Goal: Task Accomplishment & Management: Manage account settings

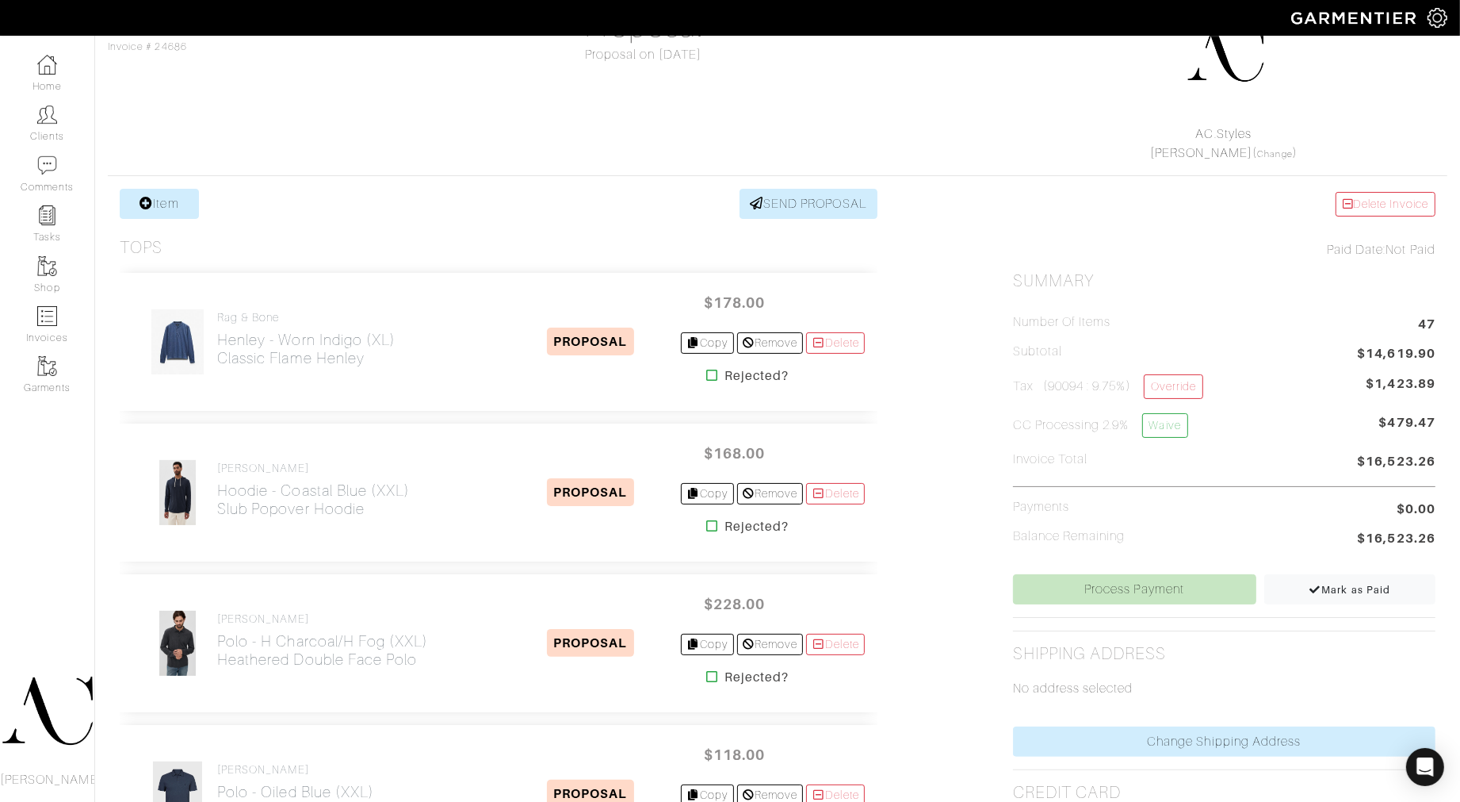
scroll to position [176, 0]
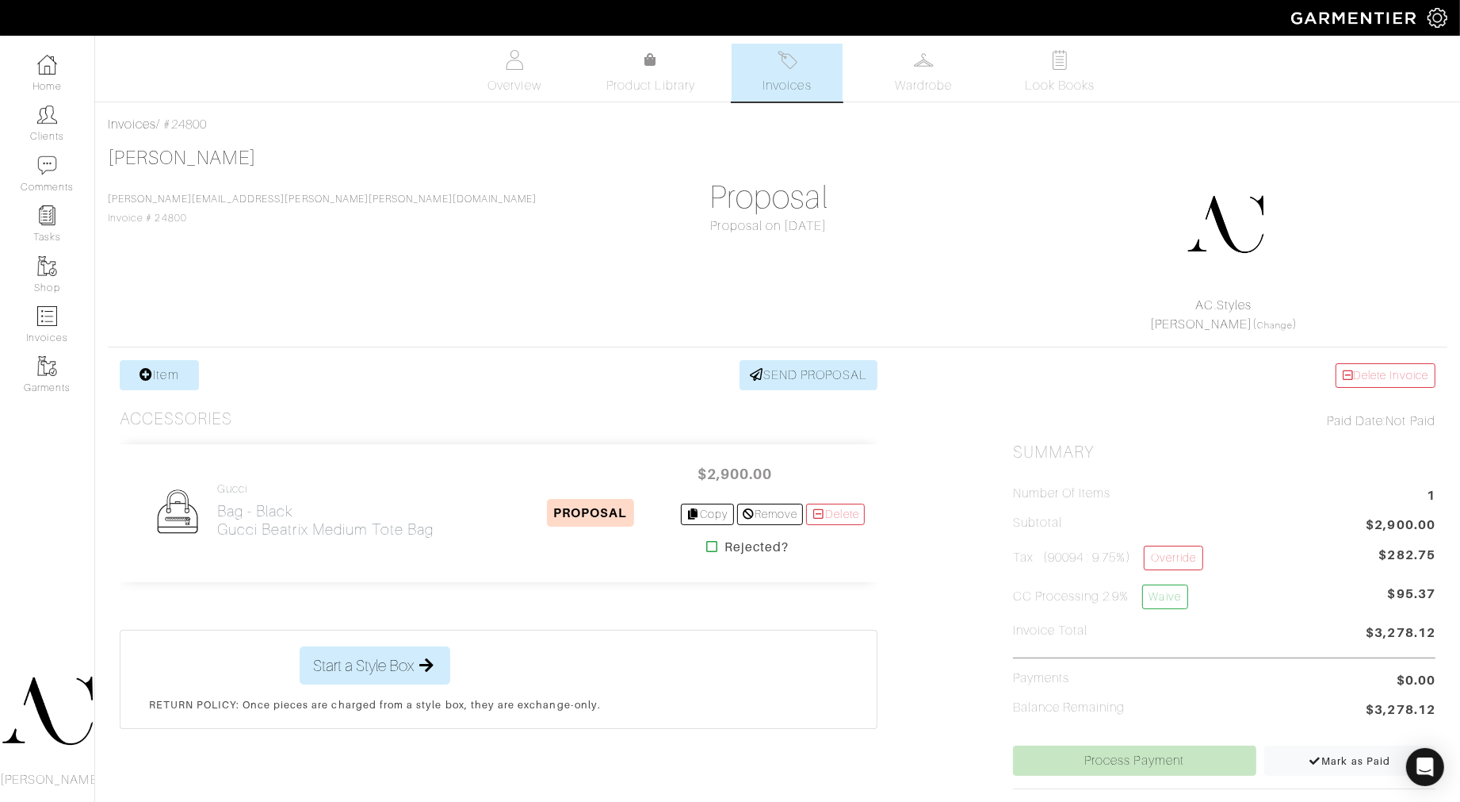
drag, startPoint x: 534, startPoint y: 179, endPoint x: 542, endPoint y: 182, distance: 8.5
click at [541, 182] on div "[PERSON_NAME] [PERSON_NAME][EMAIL_ADDRESS][PERSON_NAME][PERSON_NAME][DOMAIN_NAM…" at bounding box center [778, 240] width 1340 height 187
click at [1154, 559] on link "Override" at bounding box center [1173, 557] width 59 height 25
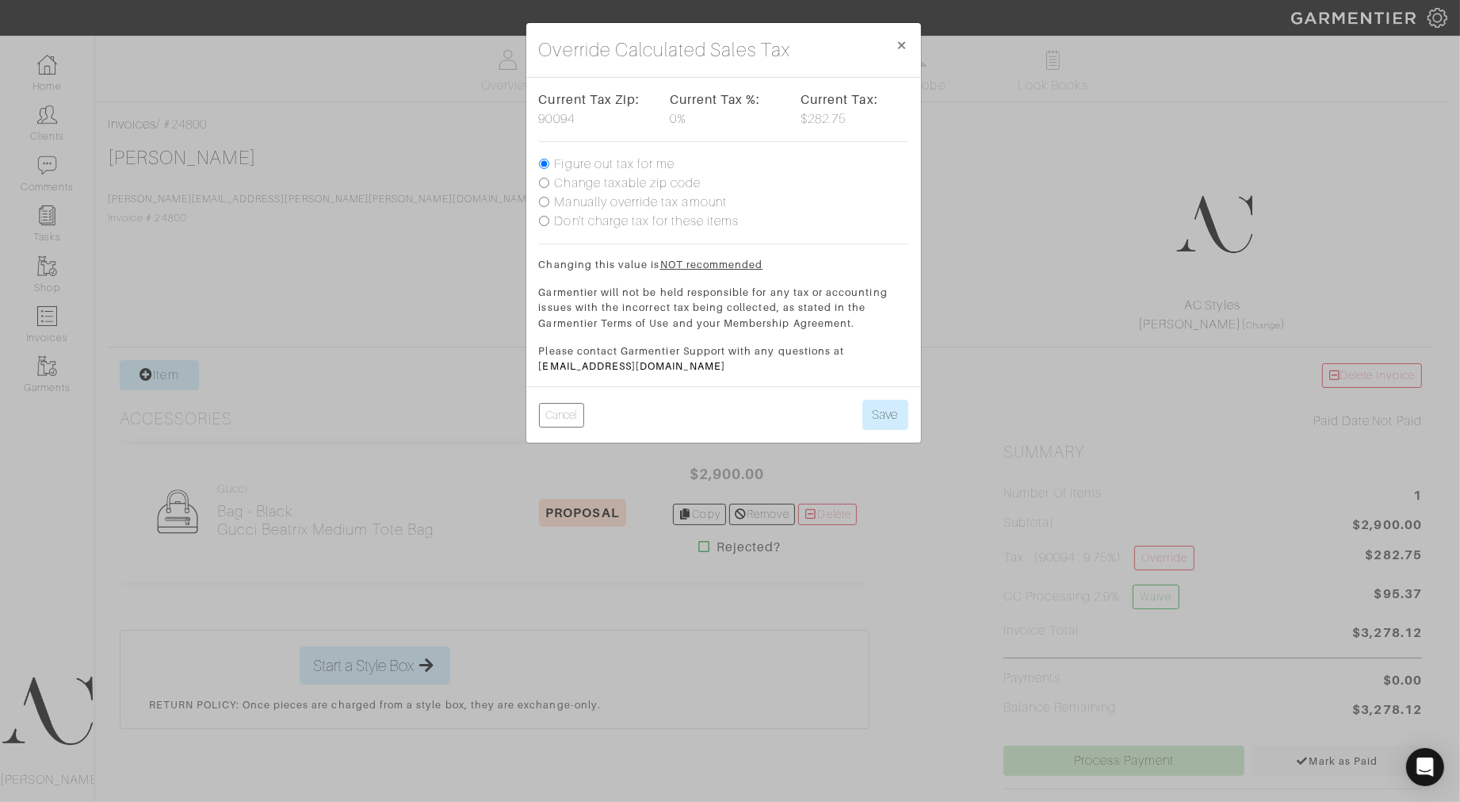
click at [600, 185] on label "Change taxable zip code" at bounding box center [628, 183] width 147 height 19
click at [549, 185] on input "Change taxable zip code" at bounding box center [544, 183] width 10 height 10
radio input "true"
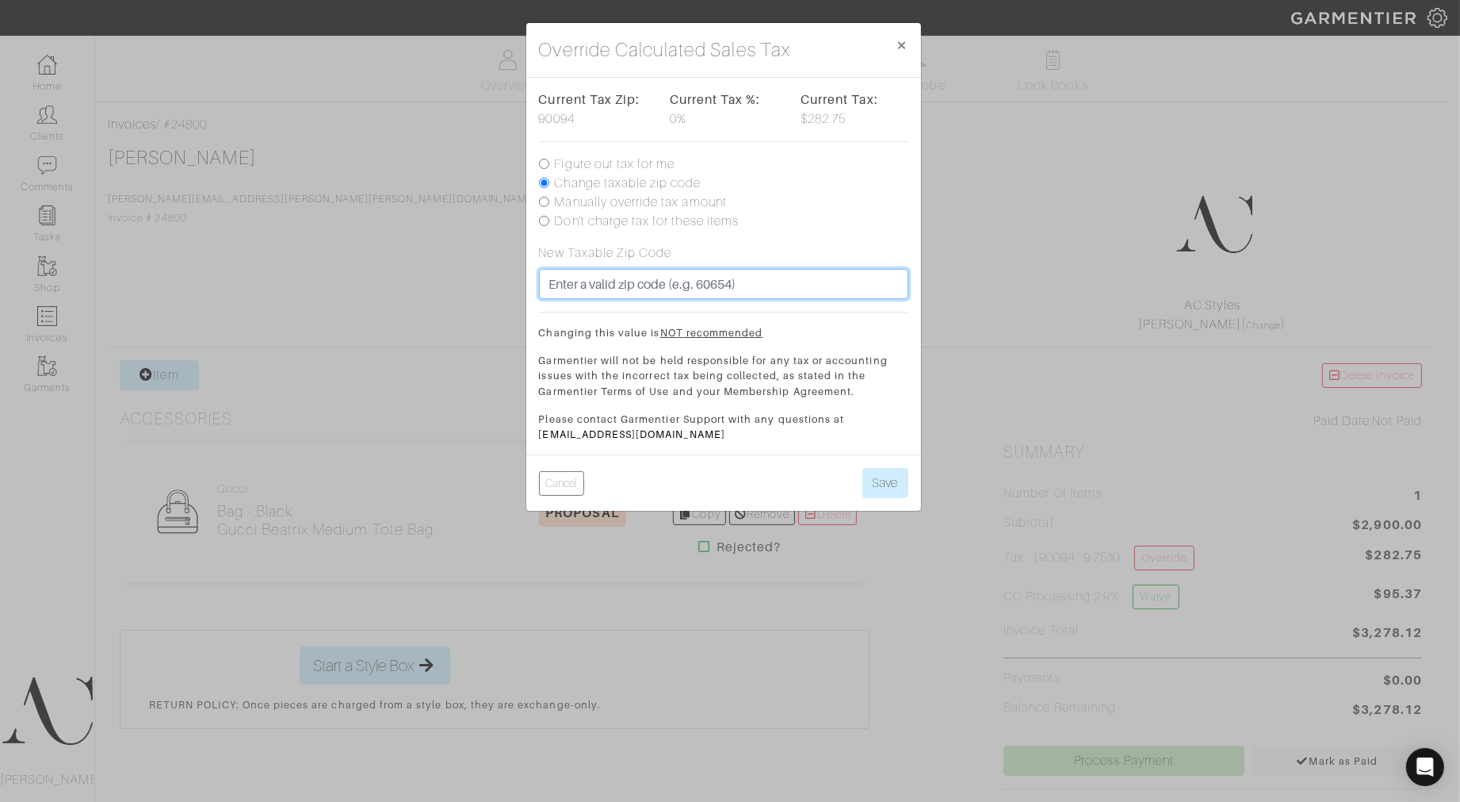
click at [626, 283] on input "text" at bounding box center [723, 284] width 369 height 30
type input "94110"
click at [863, 468] on button "Save" at bounding box center [886, 483] width 46 height 30
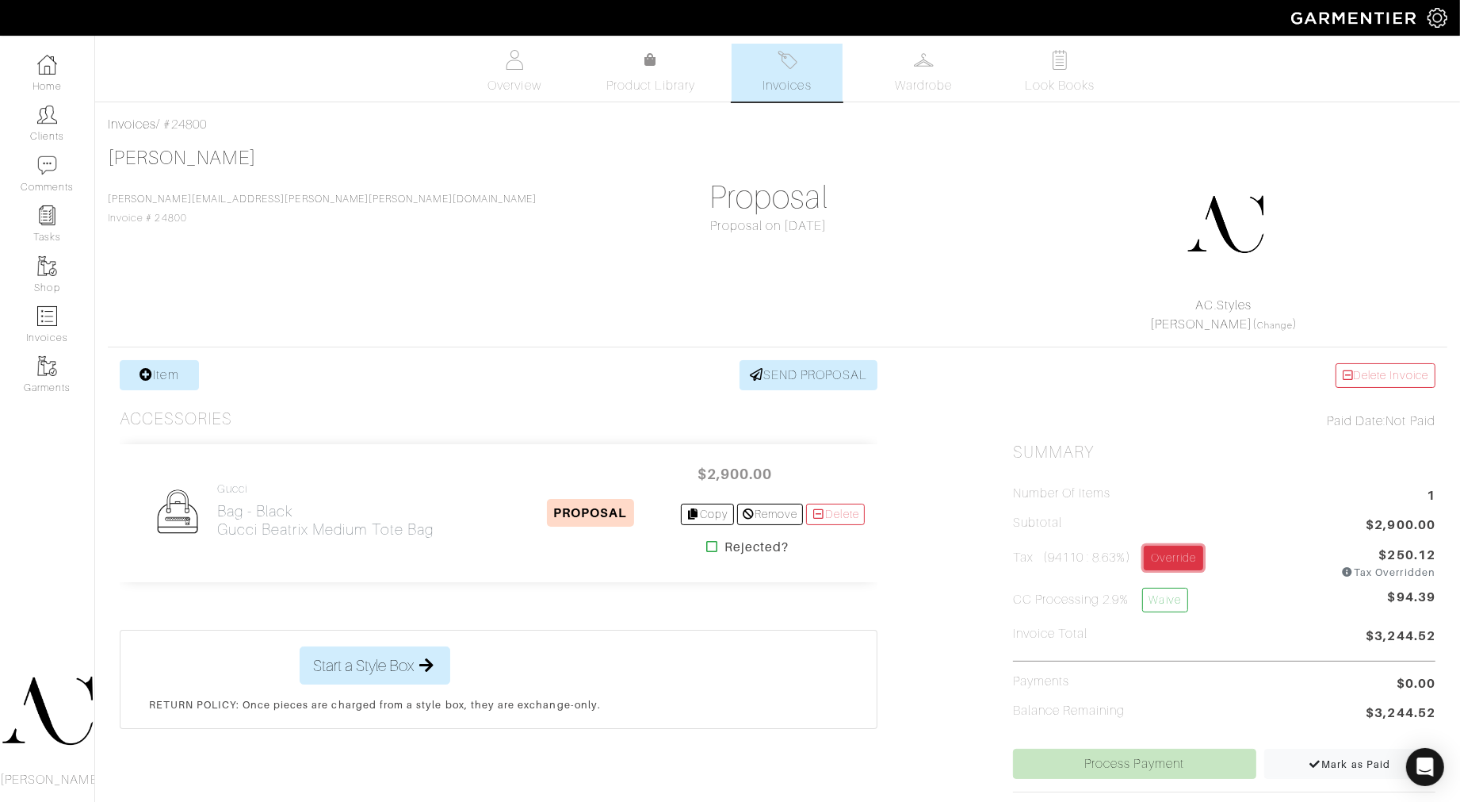
click at [1159, 561] on link "Override" at bounding box center [1173, 557] width 59 height 25
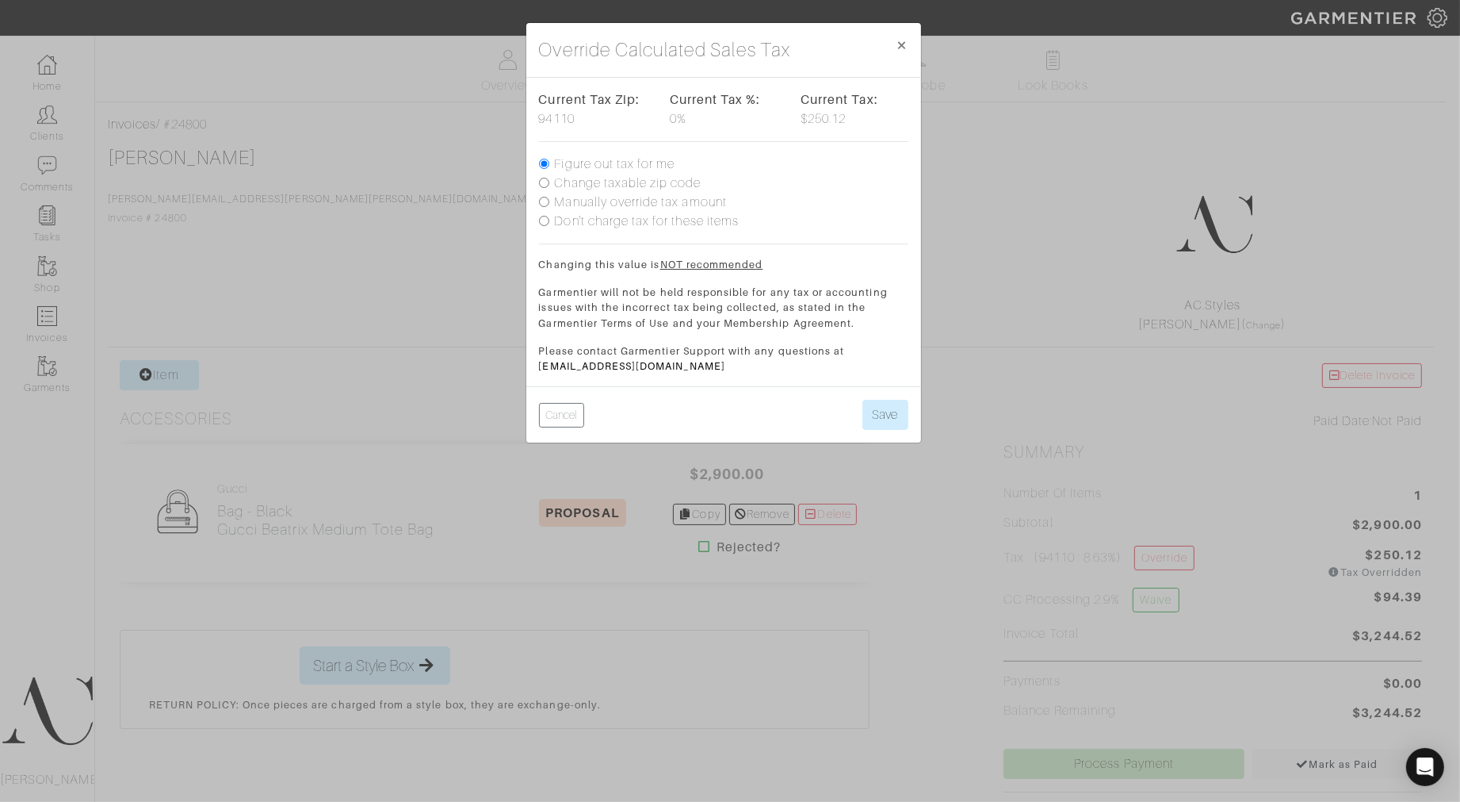
click at [605, 182] on label "Change taxable zip code" at bounding box center [628, 183] width 147 height 19
click at [549, 182] on input "Change taxable zip code" at bounding box center [544, 183] width 10 height 10
radio input "true"
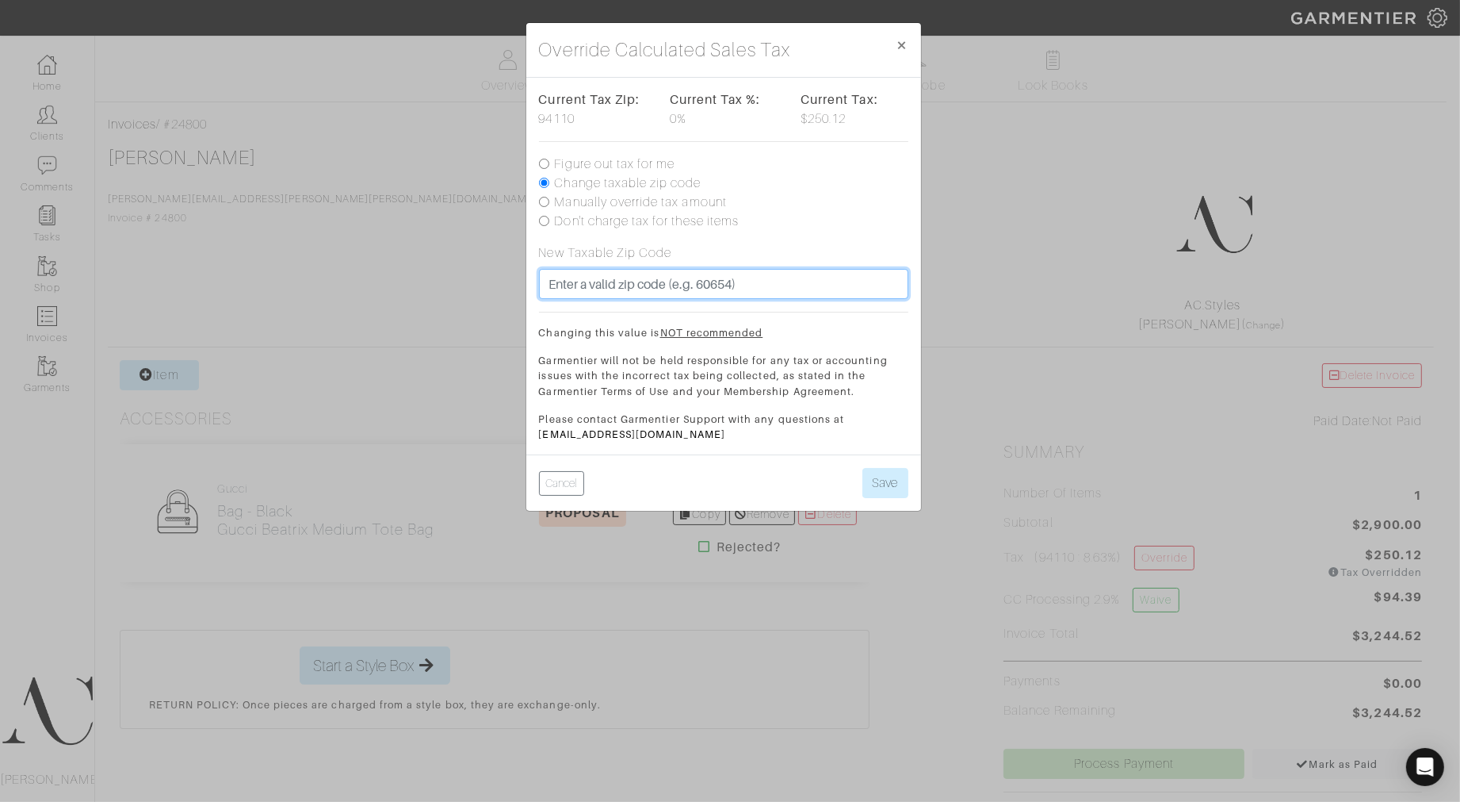
click at [650, 281] on input "text" at bounding box center [723, 284] width 369 height 30
type input "90094"
click at [863, 468] on button "Save" at bounding box center [886, 483] width 46 height 30
